Goal: Information Seeking & Learning: Learn about a topic

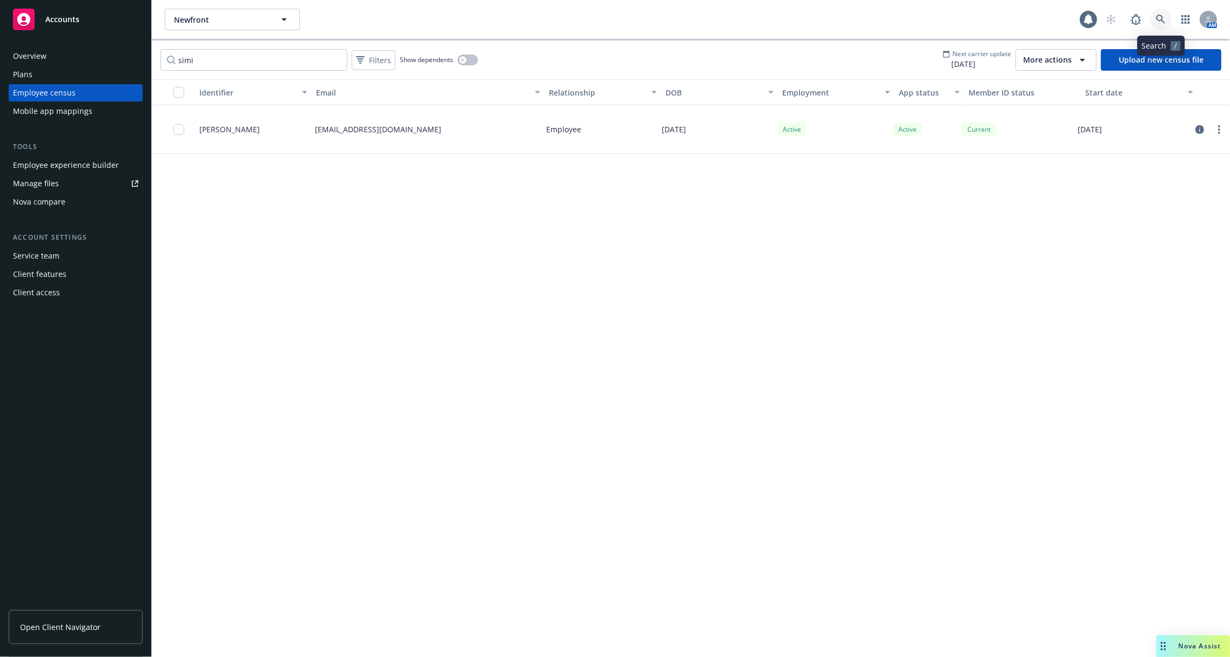
click at [1165, 19] on icon at bounding box center [1161, 20] width 10 height 10
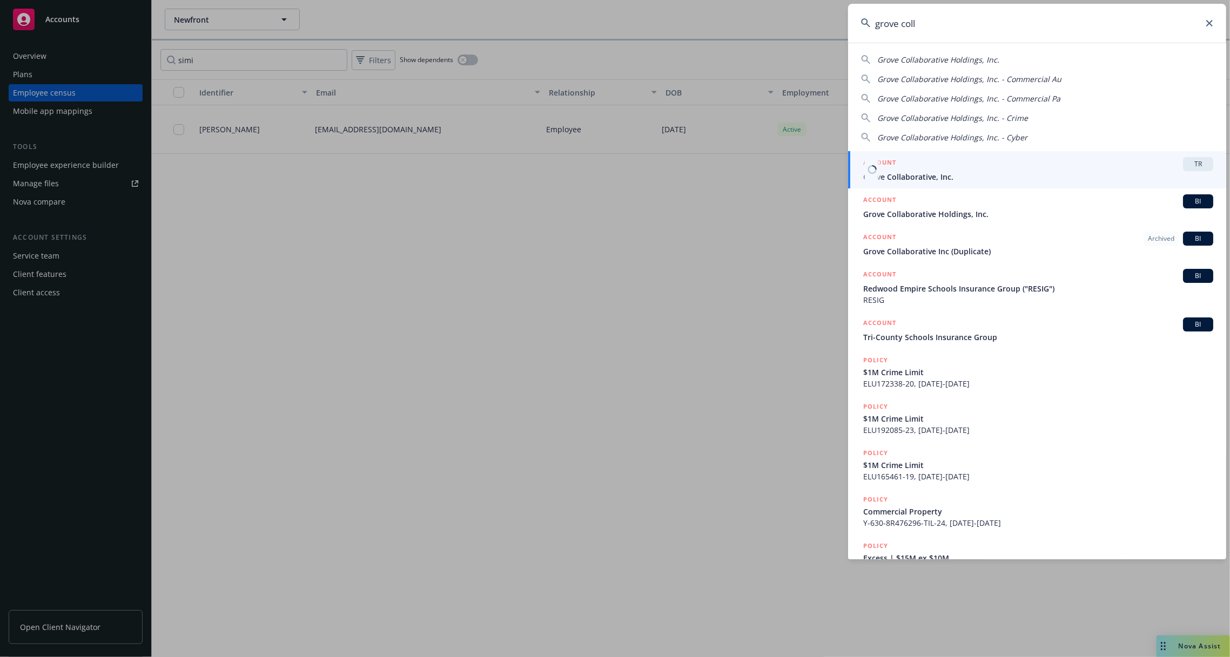
type input "grove coll"
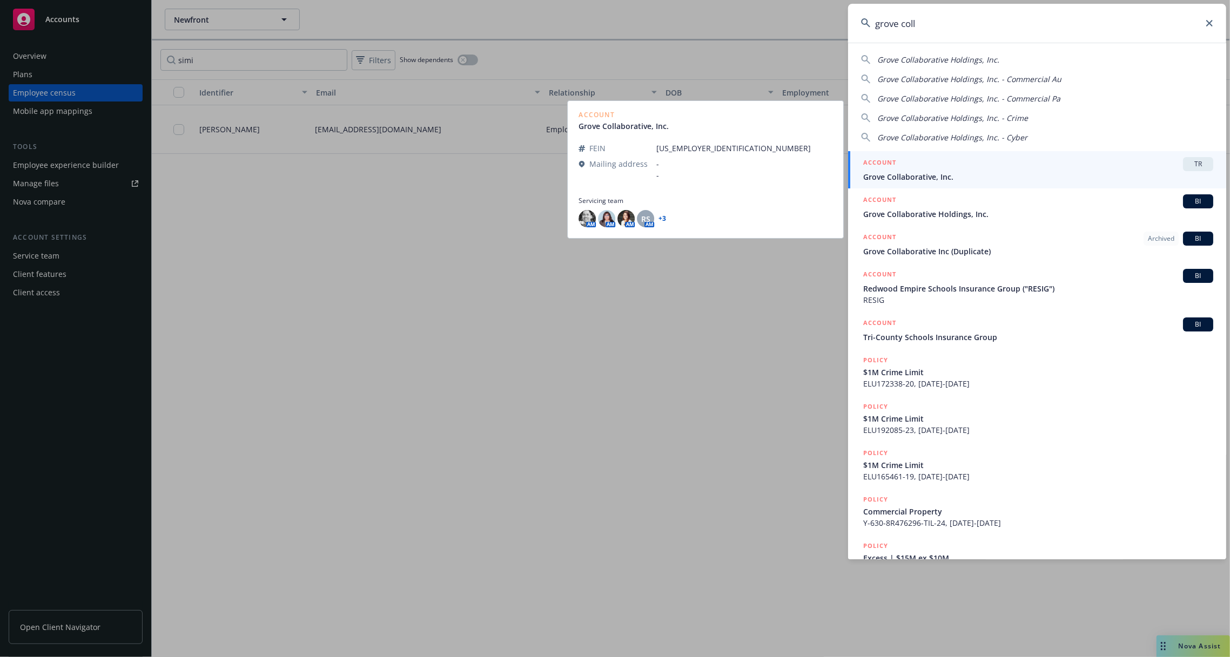
click at [947, 169] on div "ACCOUNT TR" at bounding box center [1038, 164] width 350 height 14
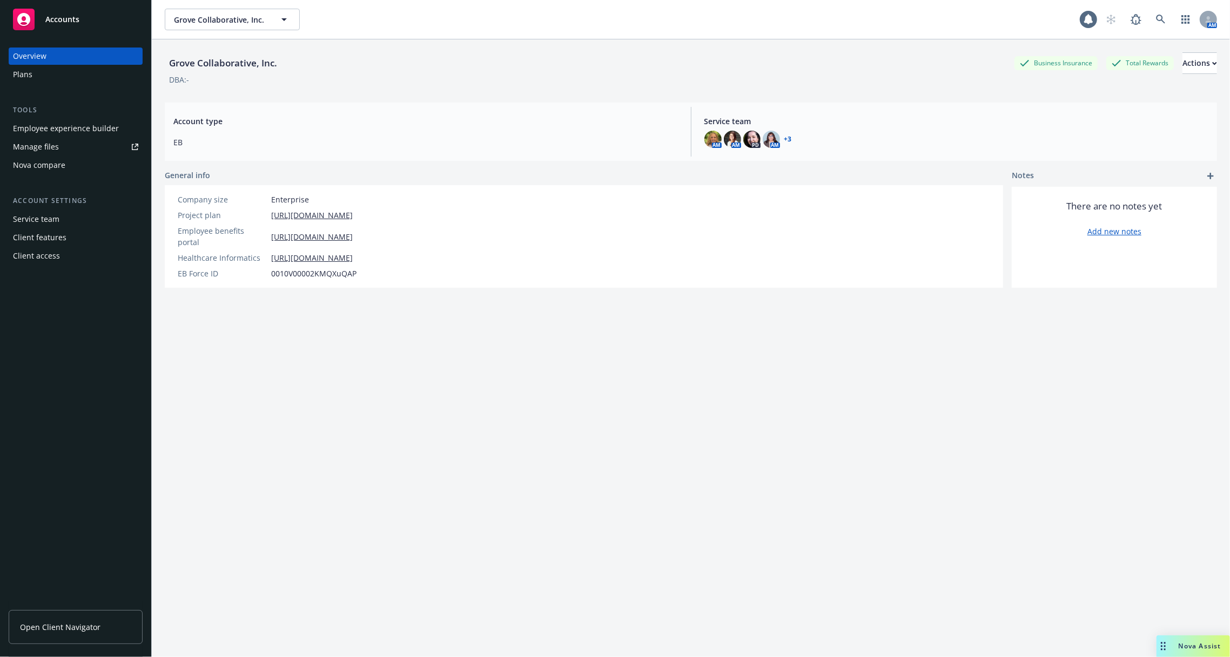
click at [69, 119] on div "Tools Employee experience builder Manage files Nova compare" at bounding box center [76, 139] width 134 height 69
click at [68, 131] on div "Employee experience builder" at bounding box center [66, 128] width 106 height 17
click at [1166, 16] on link at bounding box center [1161, 20] width 22 height 22
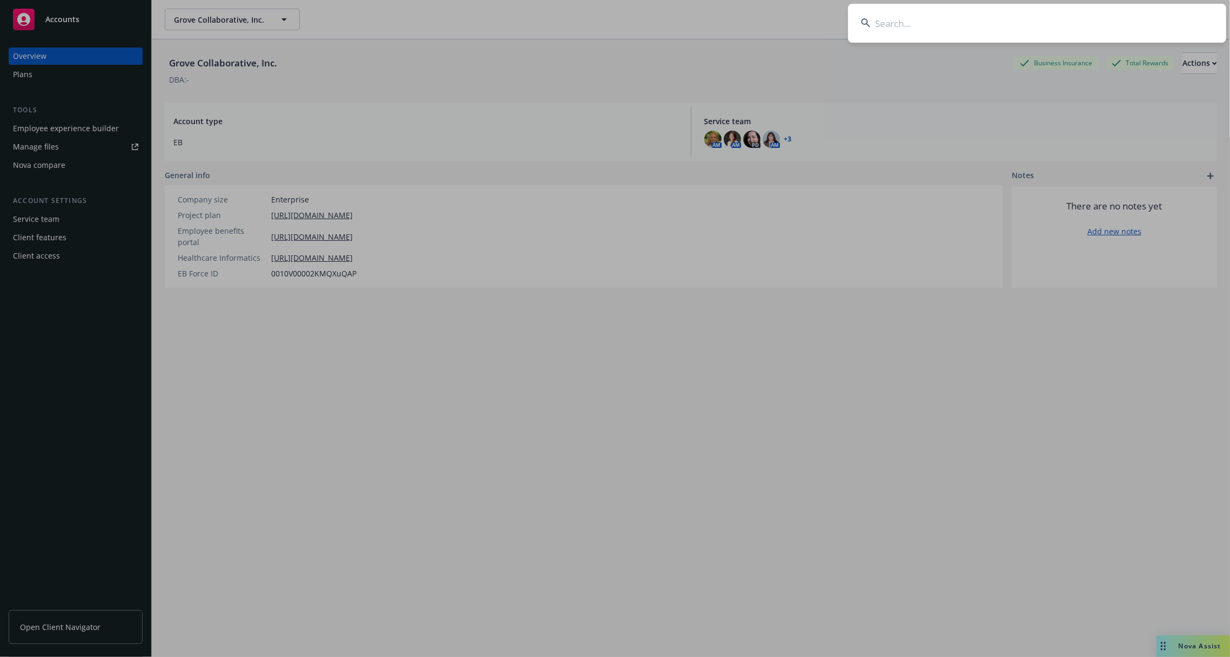
type input "d"
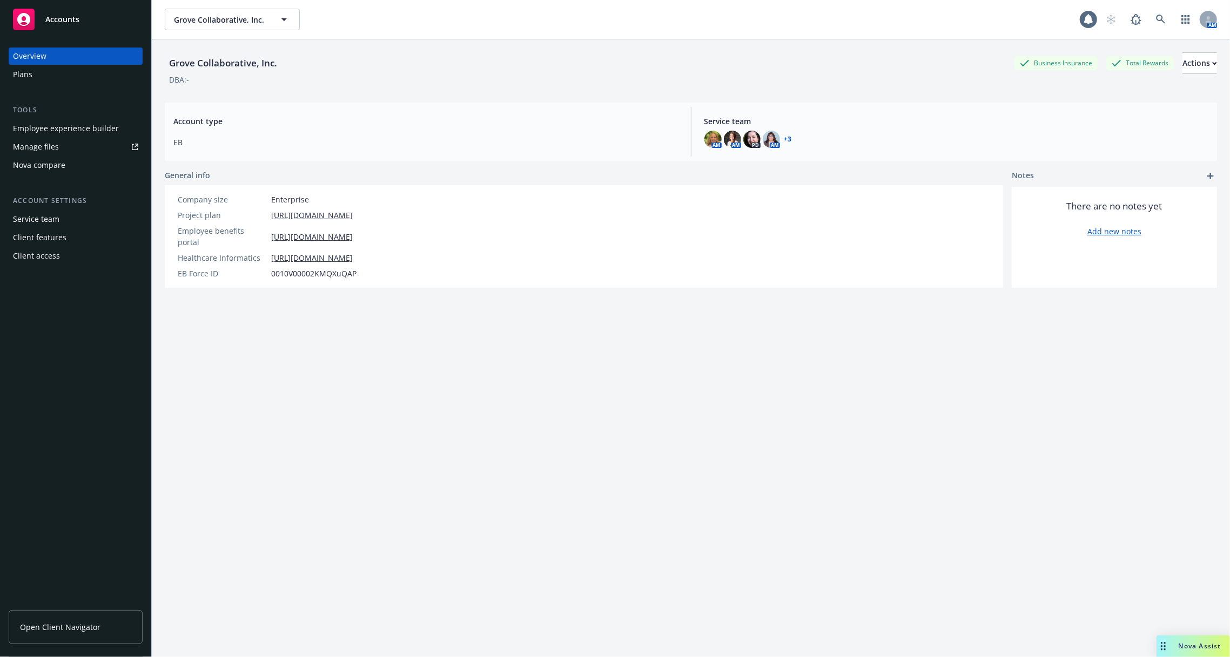
click at [103, 126] on div "Employee experience builder" at bounding box center [66, 128] width 106 height 17
click at [82, 133] on div "Employee experience builder" at bounding box center [66, 128] width 106 height 17
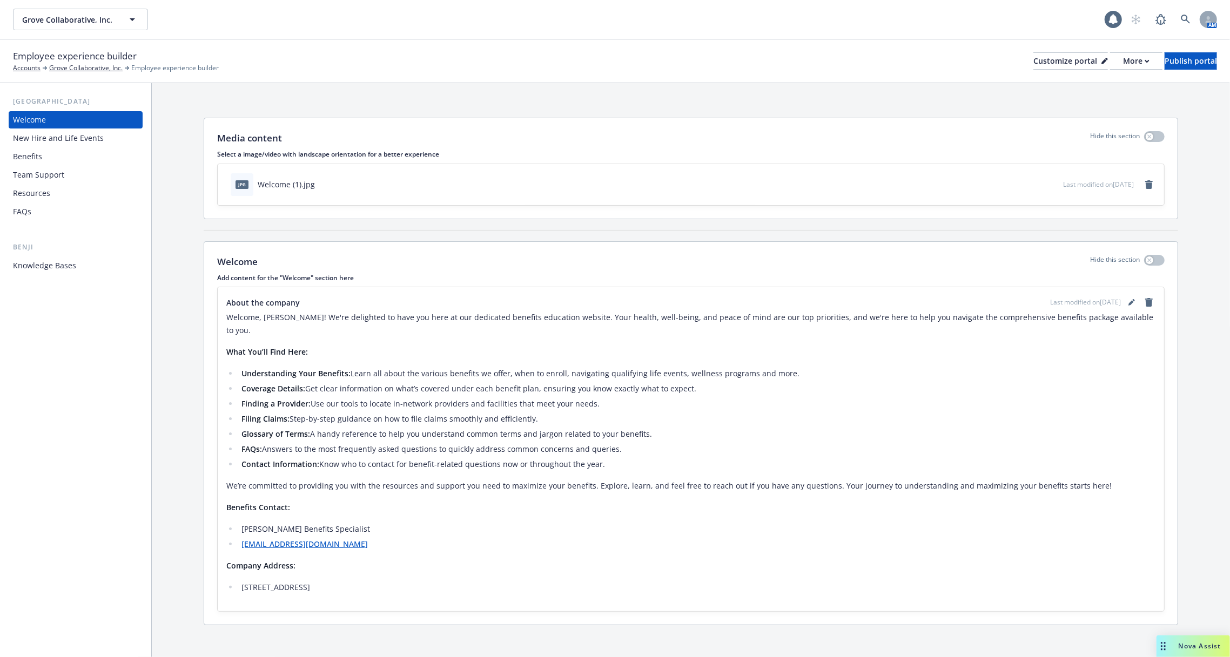
click at [59, 208] on div "FAQs" at bounding box center [75, 211] width 125 height 17
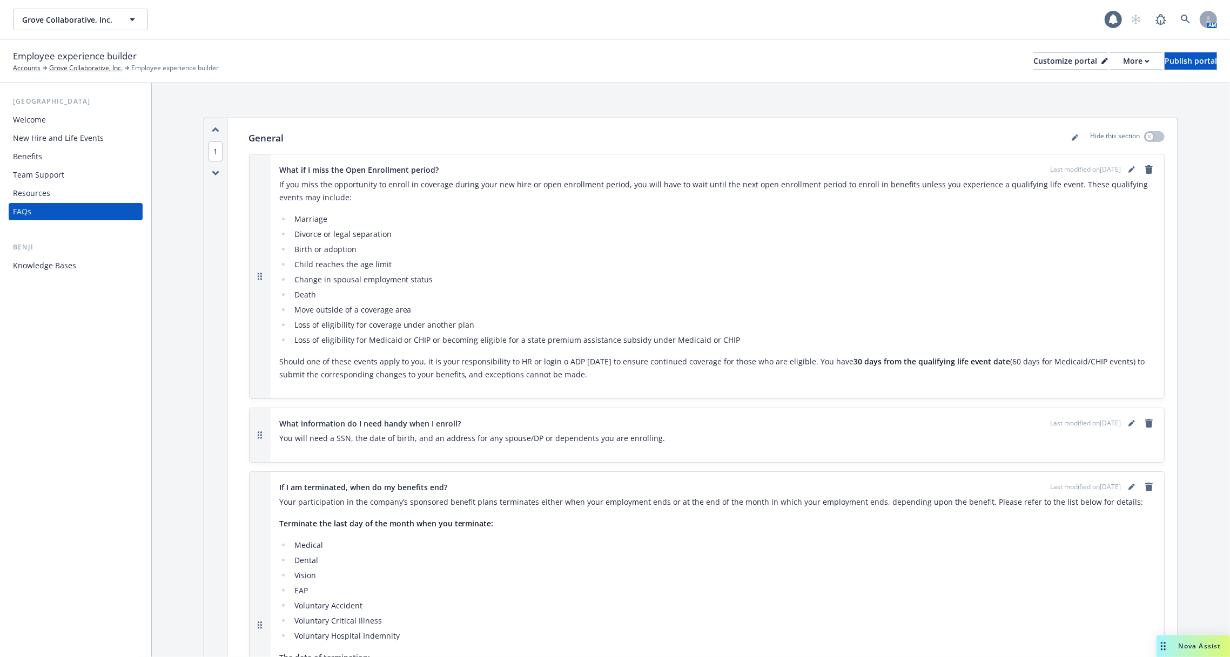
click at [68, 149] on div "Benefits" at bounding box center [75, 156] width 125 height 17
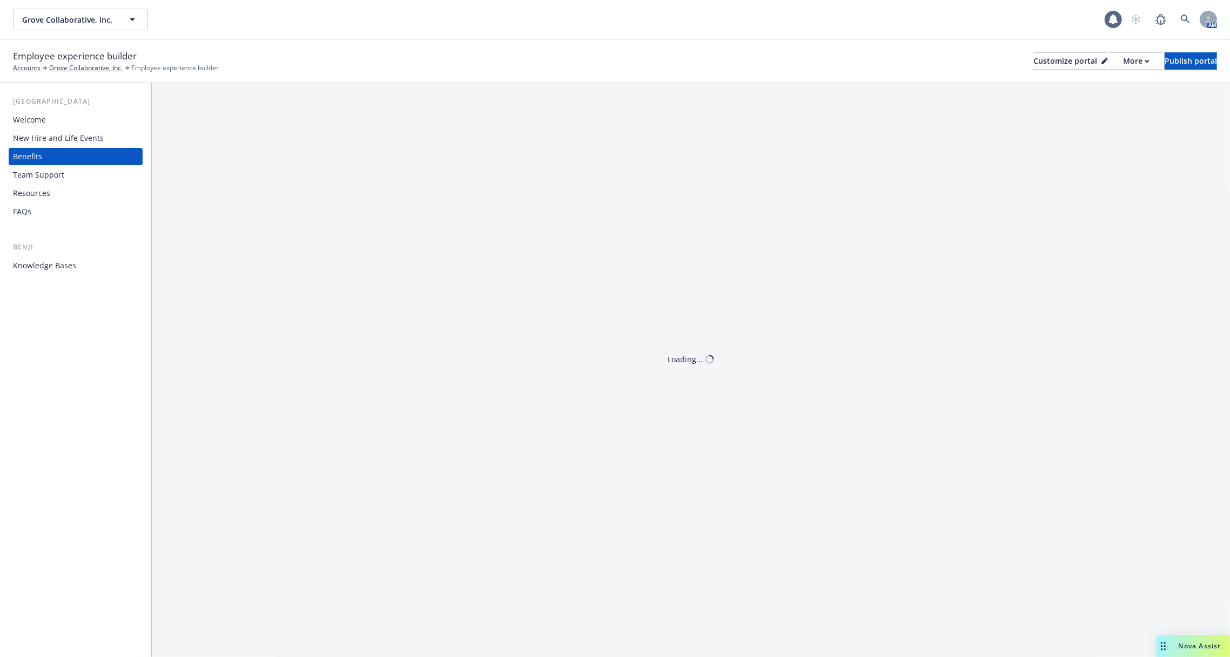
click at [68, 144] on div "New Hire and Life Events" at bounding box center [58, 138] width 91 height 17
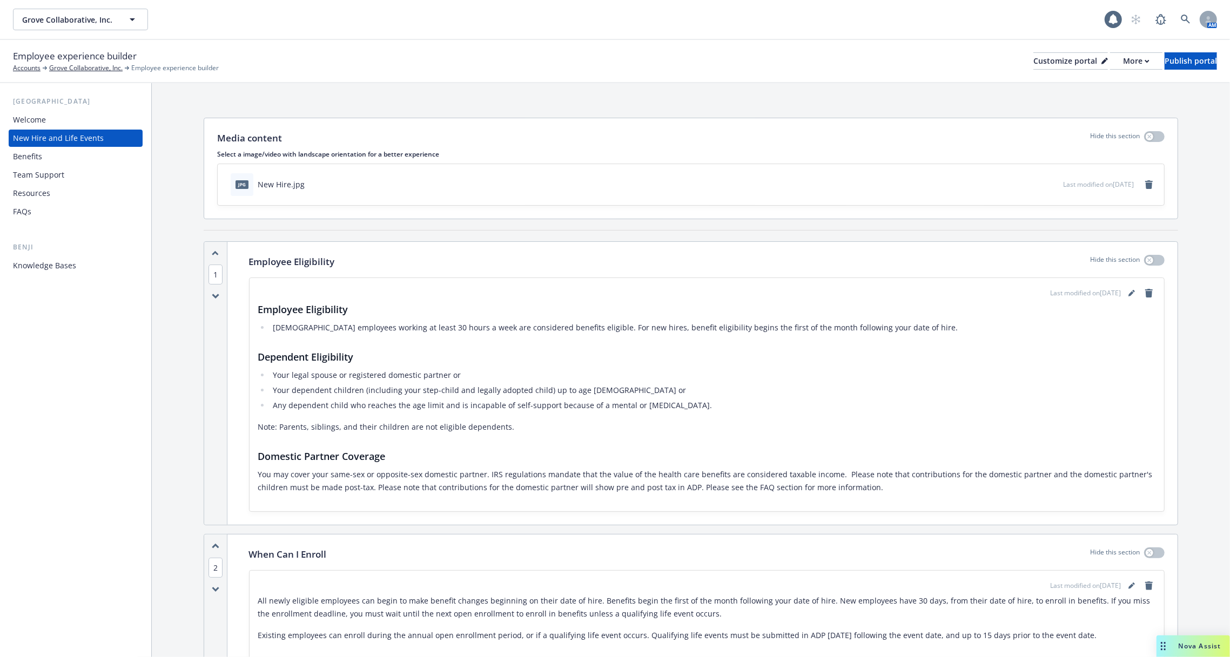
click at [65, 265] on div "Knowledge Bases" at bounding box center [44, 265] width 63 height 17
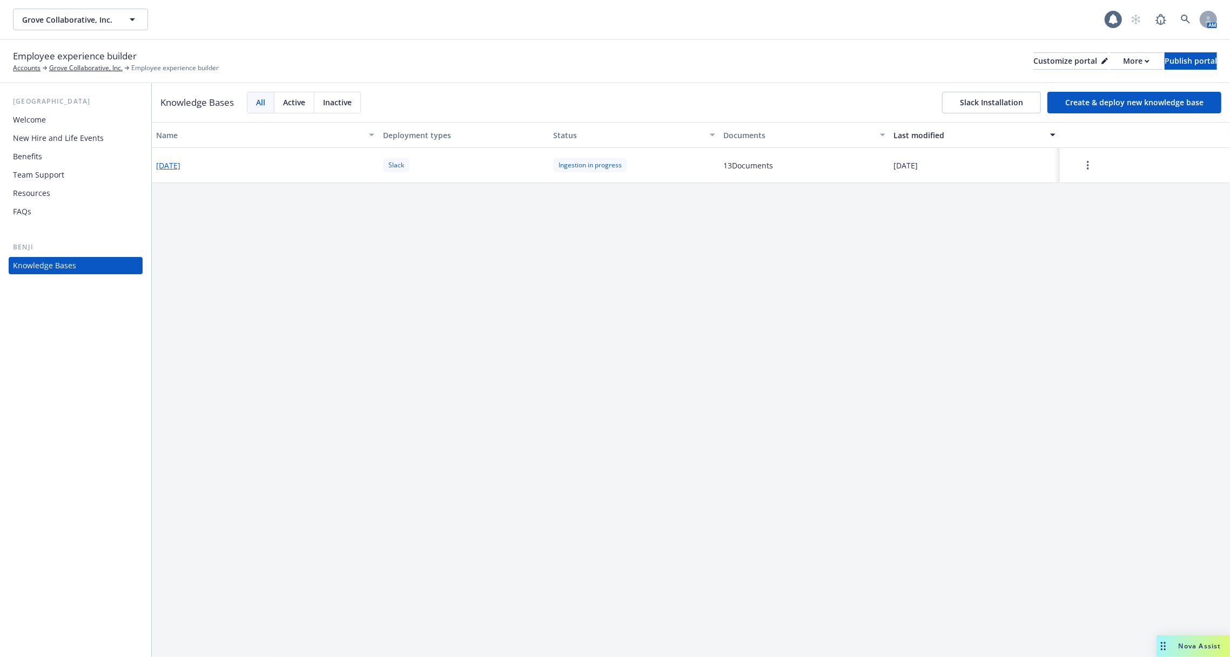
click at [62, 191] on div "Resources" at bounding box center [75, 193] width 125 height 17
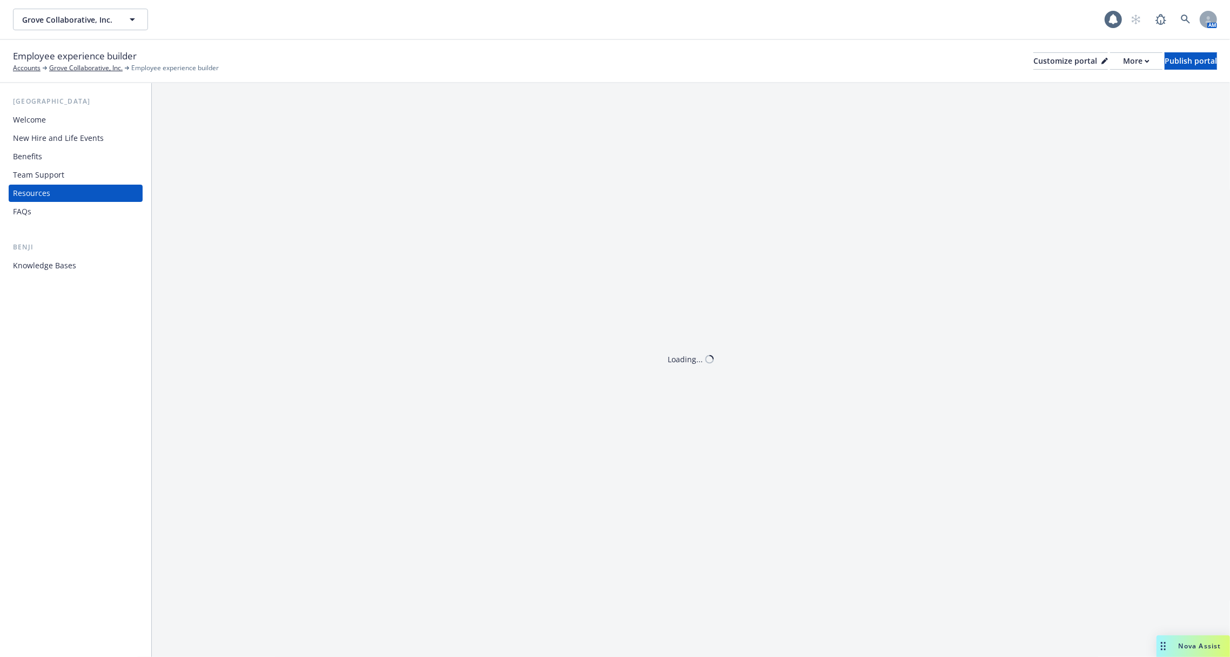
click at [70, 155] on div "Benefits" at bounding box center [75, 156] width 125 height 17
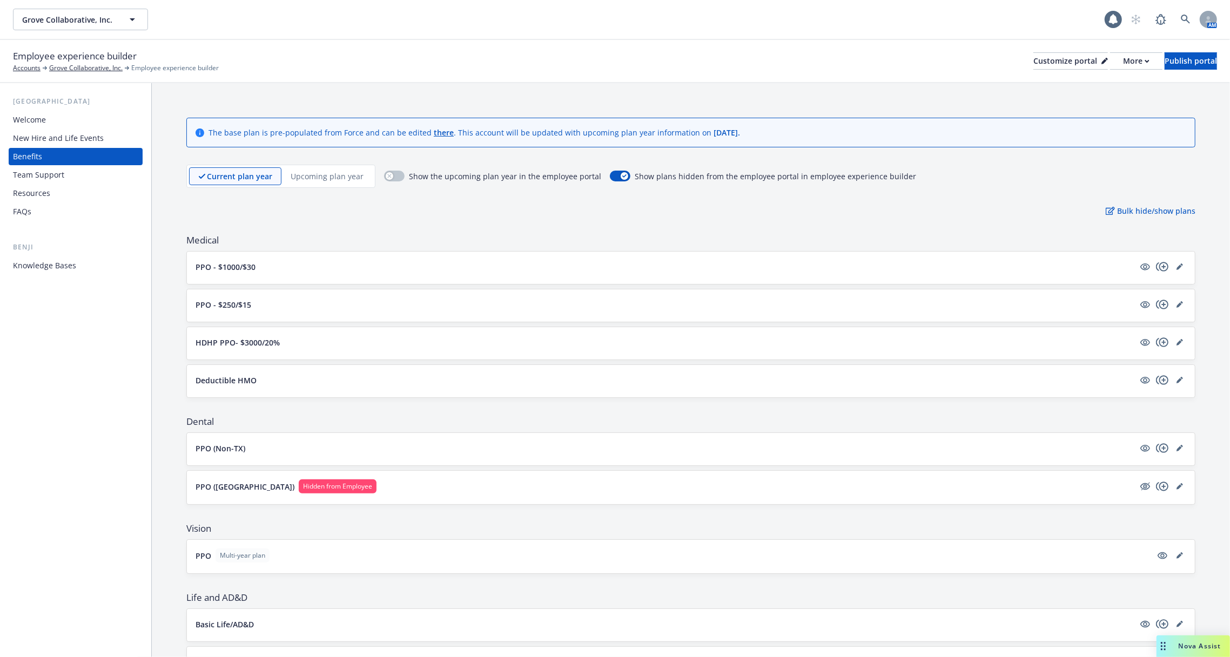
click at [76, 132] on div "New Hire and Life Events" at bounding box center [58, 138] width 91 height 17
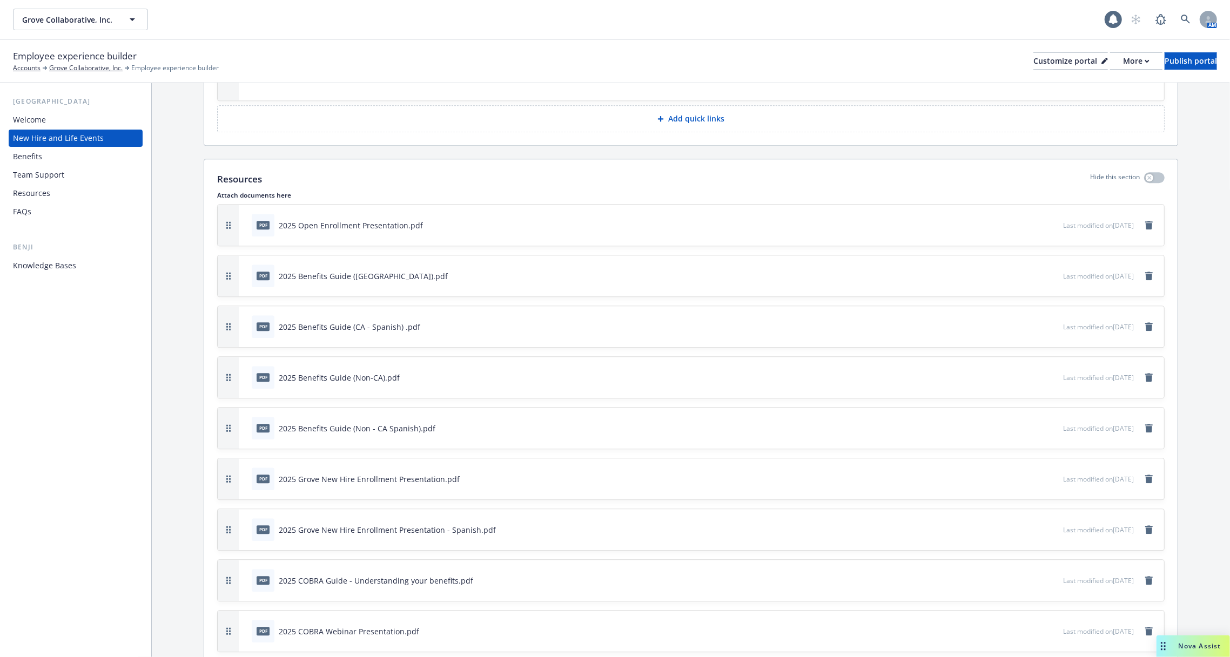
scroll to position [2535, 0]
click at [59, 269] on div "Knowledge Bases" at bounding box center [44, 265] width 63 height 17
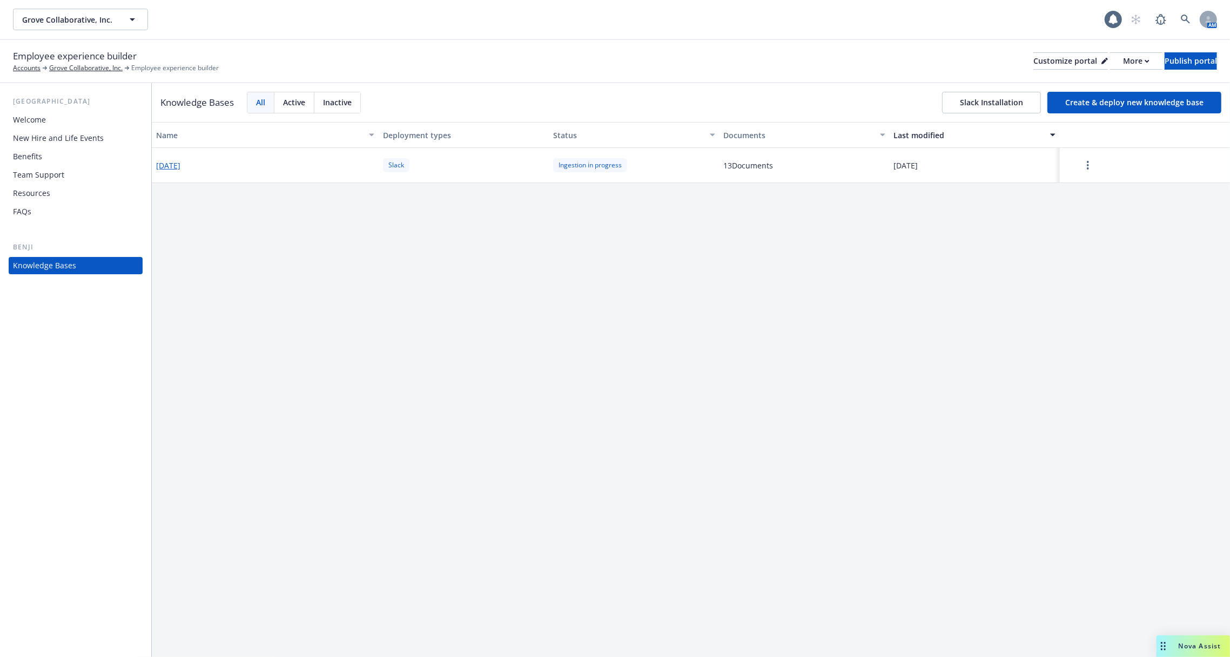
click at [588, 163] on div "Ingestion in progress" at bounding box center [590, 165] width 74 height 14
click at [180, 166] on button "2025-09-03" at bounding box center [168, 165] width 24 height 11
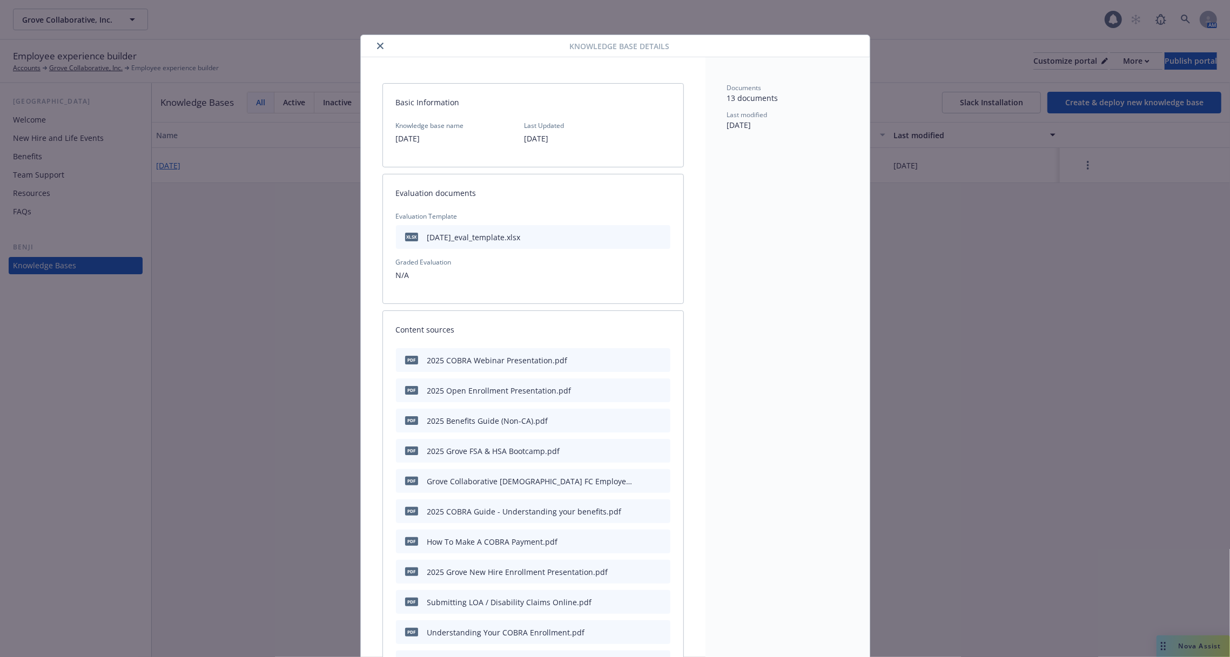
scroll to position [32, 0]
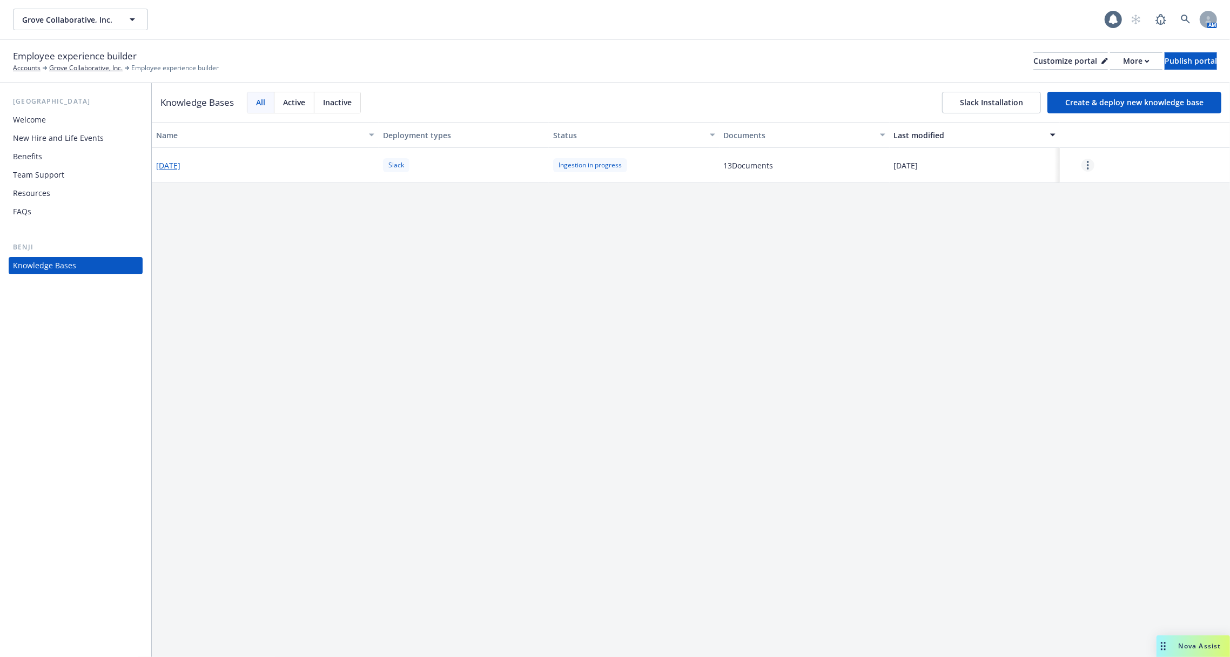
click at [1083, 161] on link "more" at bounding box center [1088, 165] width 13 height 13
click at [1077, 194] on div "Resume" at bounding box center [1088, 190] width 64 height 18
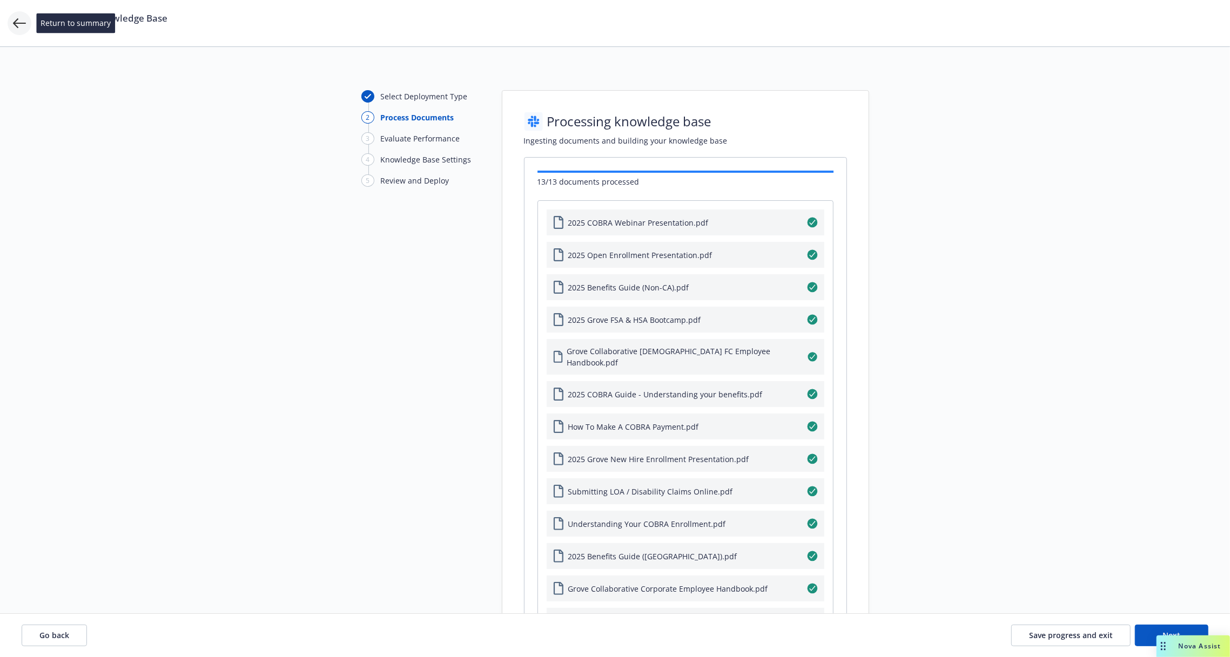
click at [19, 18] on icon at bounding box center [19, 23] width 13 height 13
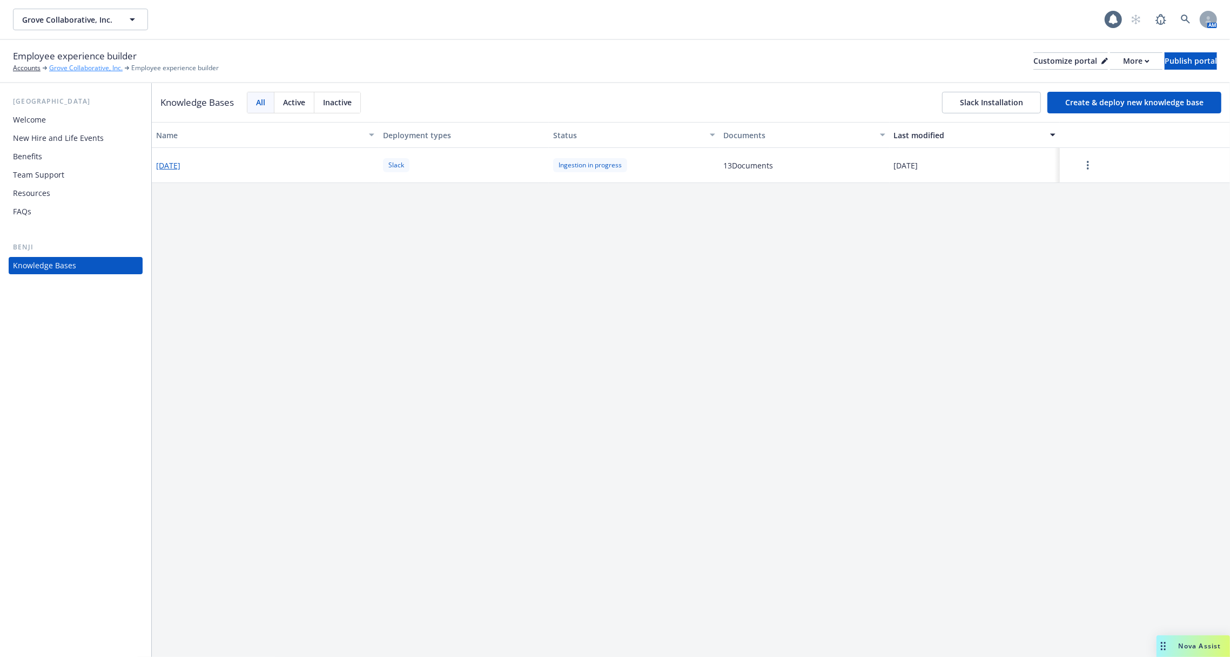
click at [80, 69] on link "Grove Collaborative, Inc." at bounding box center [85, 68] width 73 height 10
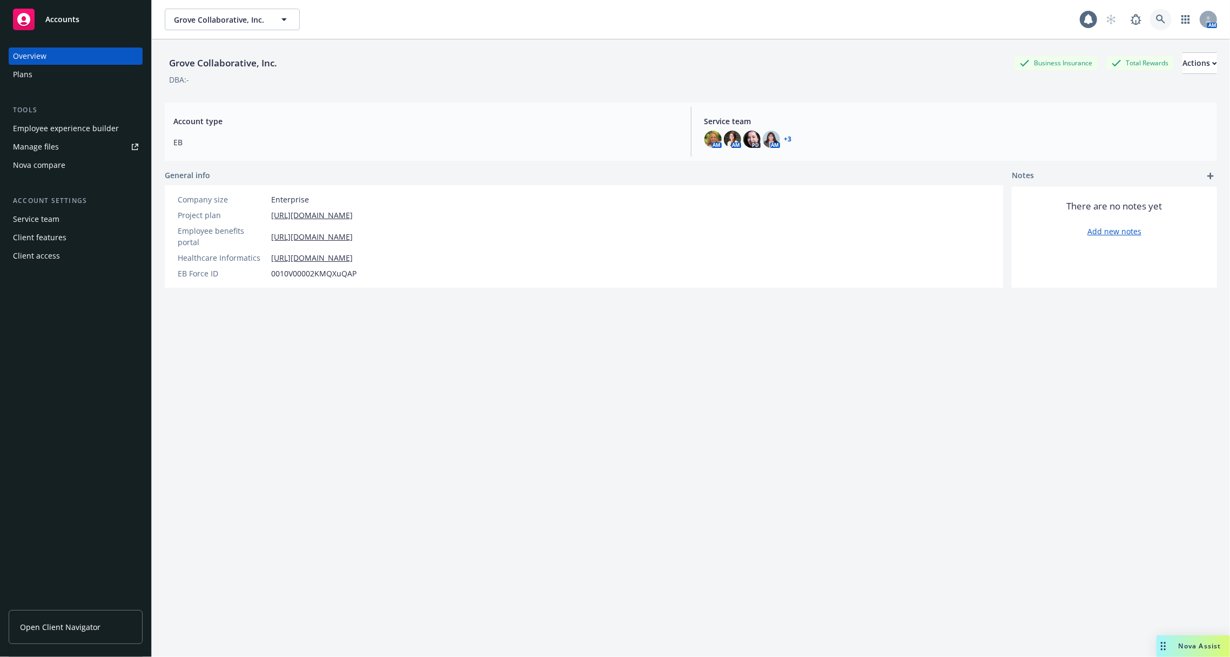
click at [1163, 16] on icon at bounding box center [1161, 20] width 10 height 10
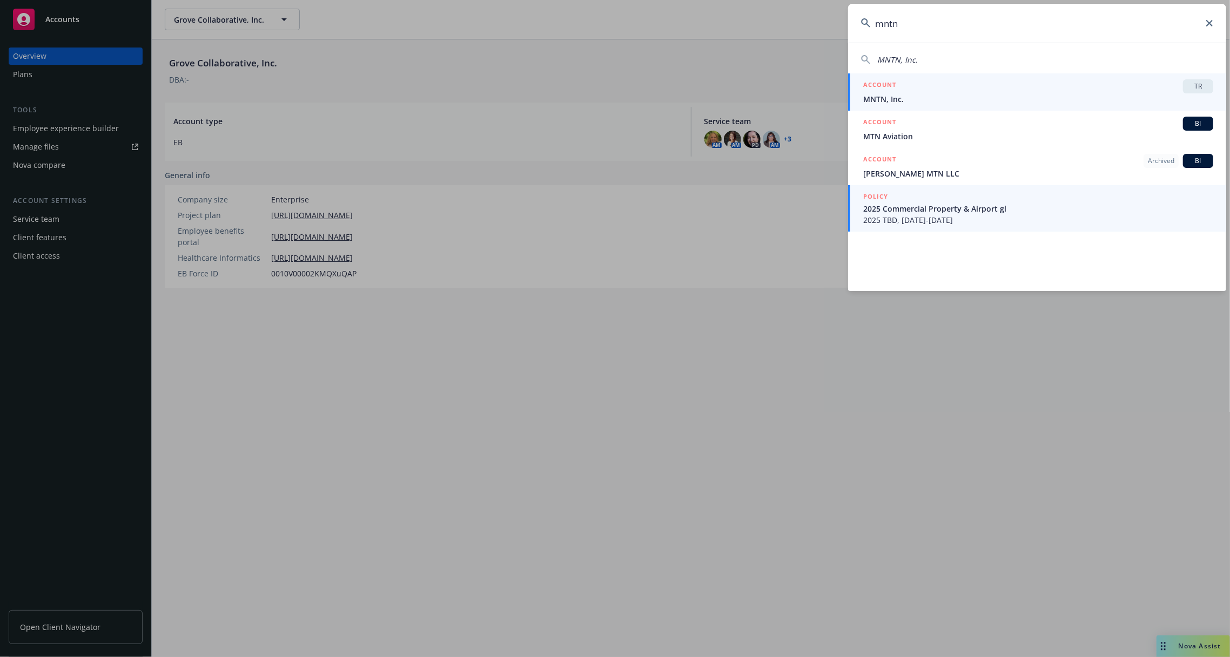
type input "mntn"
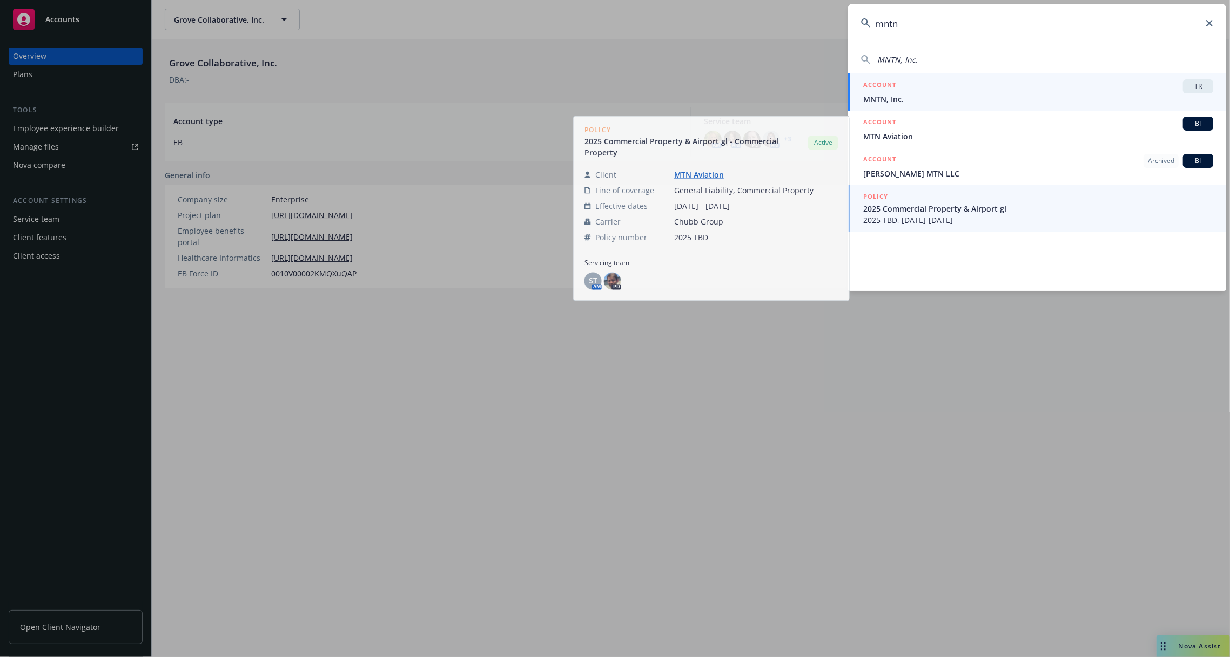
click at [939, 96] on span "MNTN, Inc." at bounding box center [1038, 98] width 350 height 11
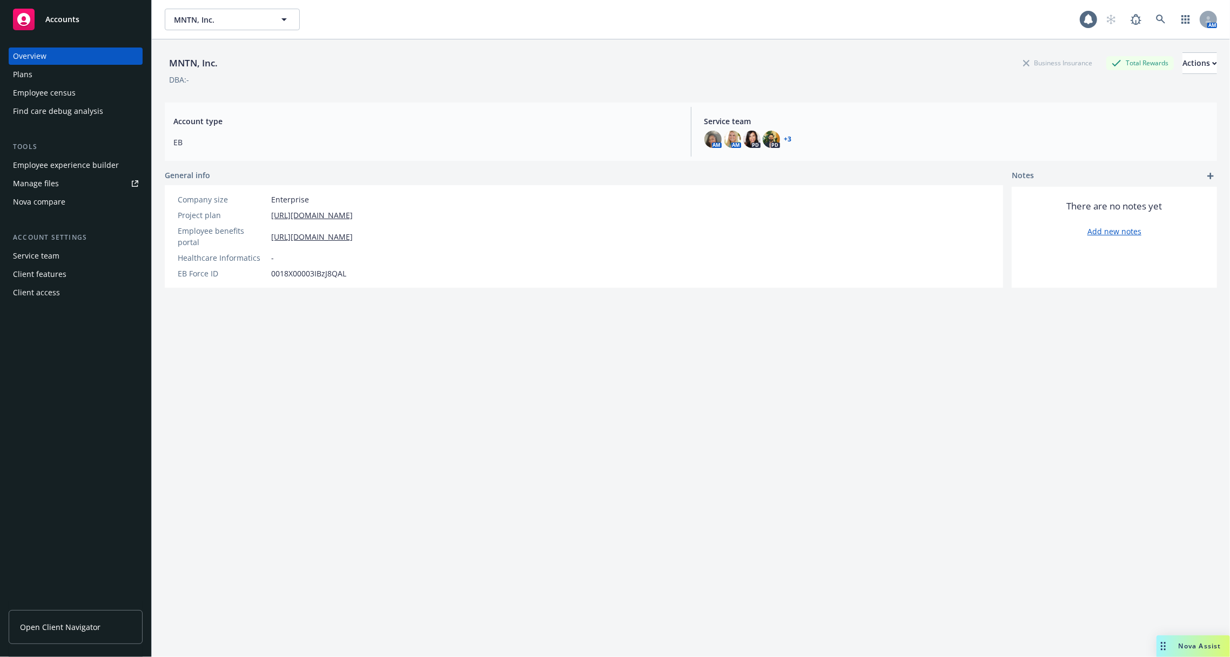
click at [57, 91] on div "Employee census" at bounding box center [44, 92] width 63 height 17
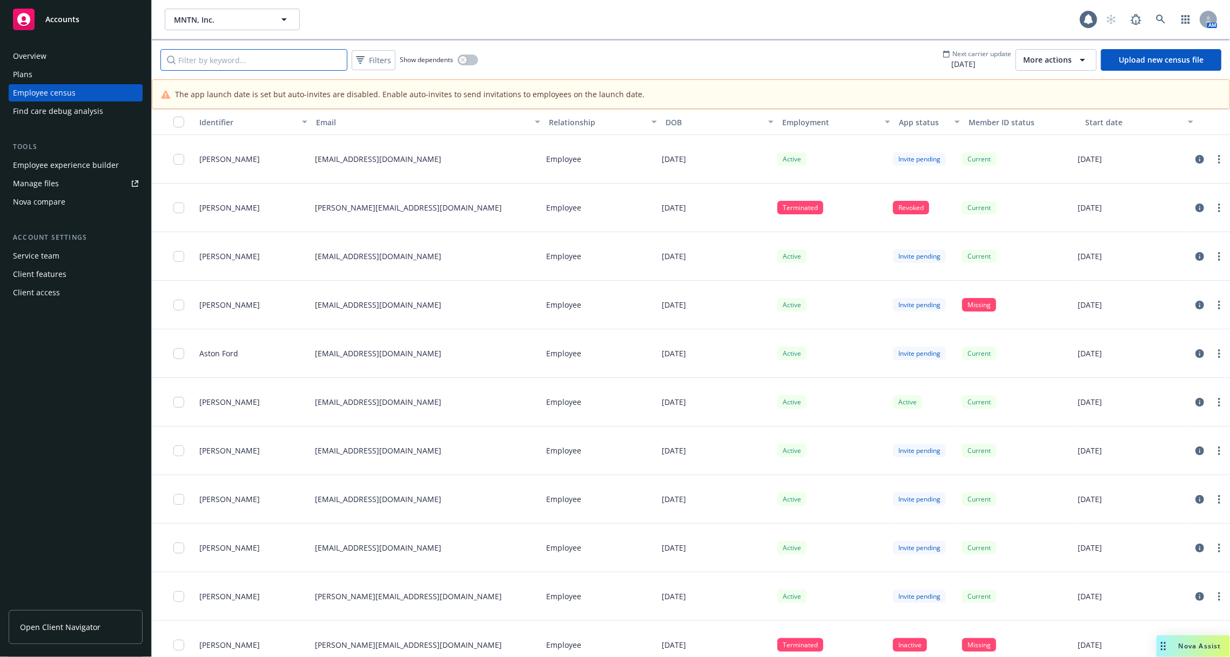
click at [259, 58] on input "Filter by keyword..." at bounding box center [253, 60] width 187 height 22
click at [373, 61] on span "Filters" at bounding box center [380, 60] width 22 height 11
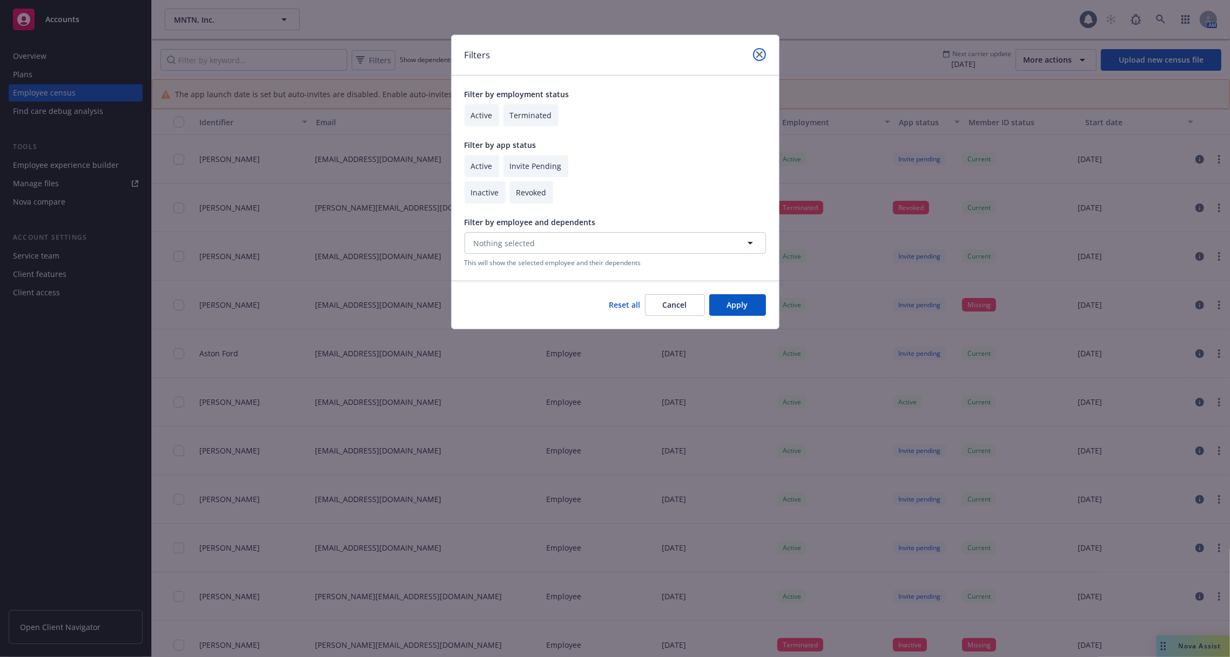
click at [761, 53] on icon "close" at bounding box center [759, 54] width 6 height 6
